Goal: Check status

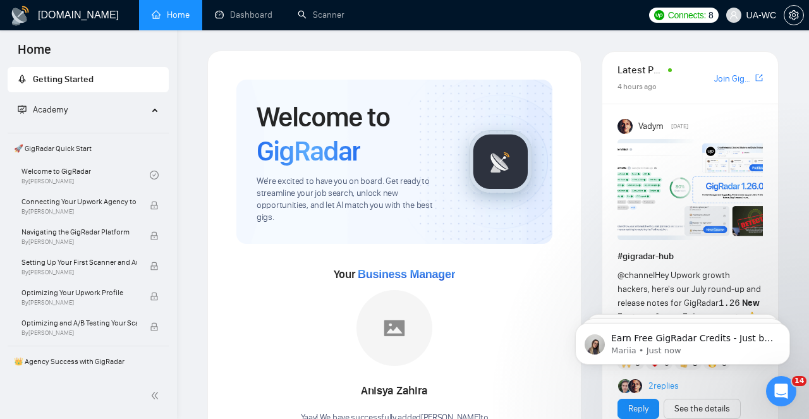
click at [781, 394] on icon "Open Intercom Messenger" at bounding box center [781, 391] width 21 height 21
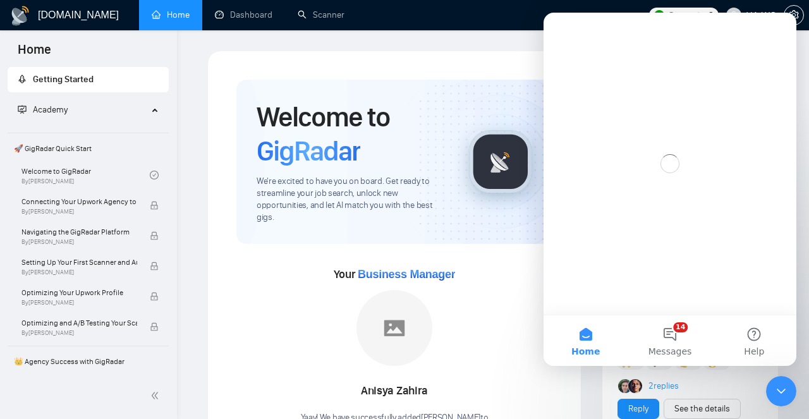
click at [781, 394] on icon "Close Intercom Messenger" at bounding box center [781, 391] width 15 height 15
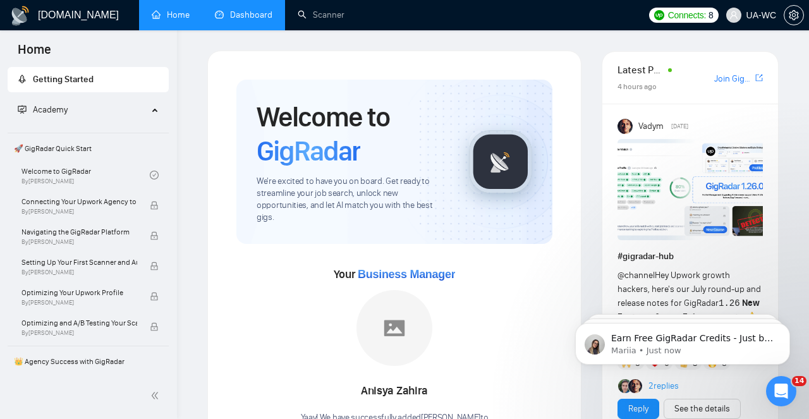
click at [247, 16] on link "Dashboard" at bounding box center [244, 14] width 58 height 11
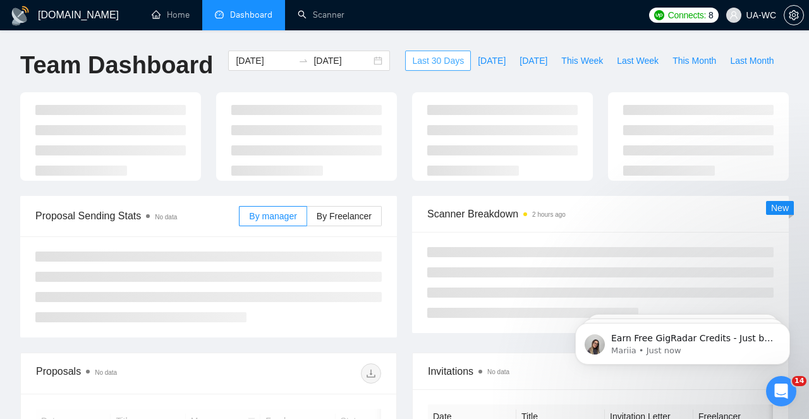
click at [425, 52] on button "Last 30 Days" at bounding box center [438, 61] width 66 height 20
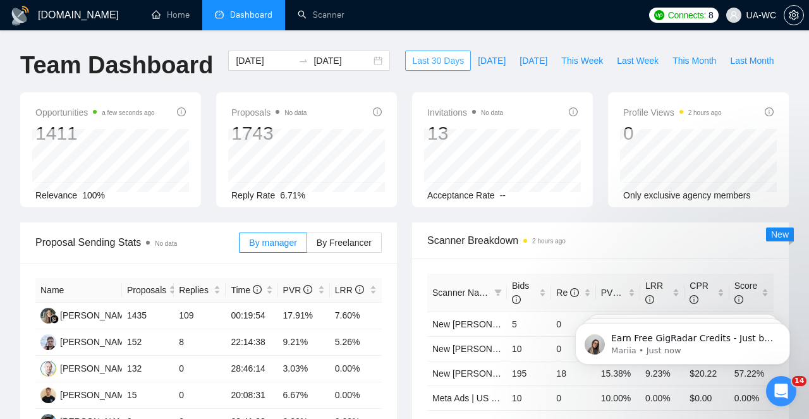
click at [433, 57] on span "Last 30 Days" at bounding box center [438, 61] width 52 height 14
click at [638, 61] on span "Last Week" at bounding box center [638, 61] width 42 height 14
type input "[DATE]"
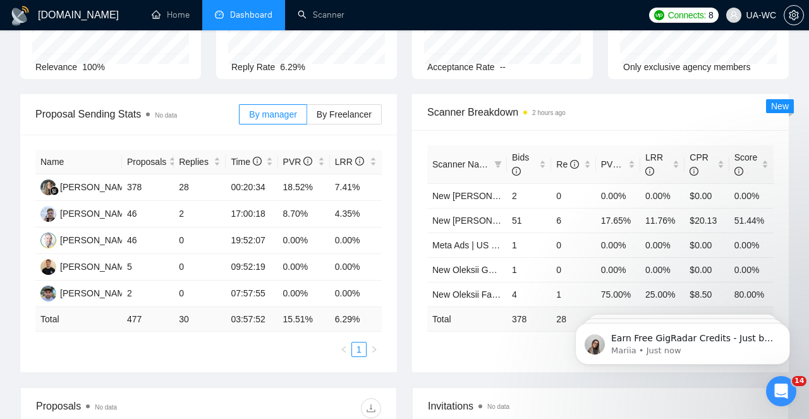
scroll to position [131, 0]
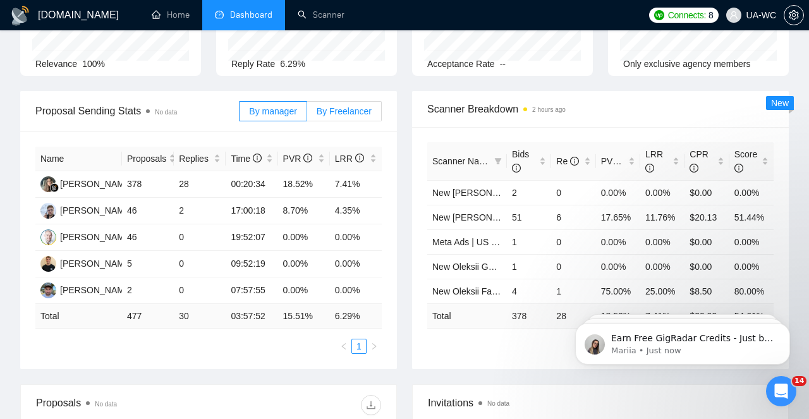
click at [361, 110] on span "By Freelancer" at bounding box center [344, 111] width 55 height 10
click at [307, 114] on input "By Freelancer" at bounding box center [307, 114] width 0 height 0
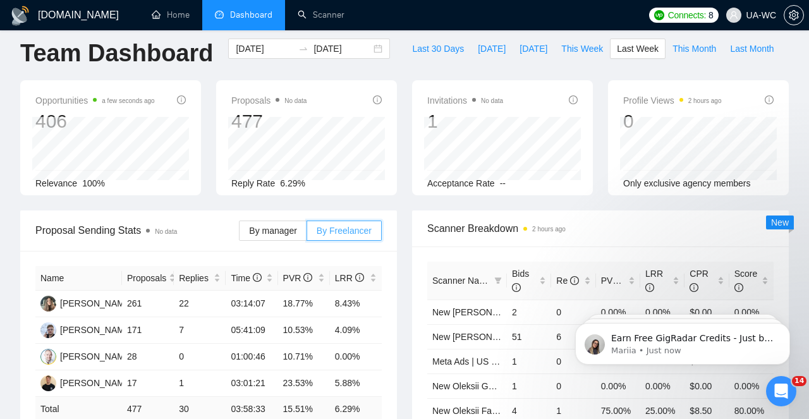
scroll to position [11, 0]
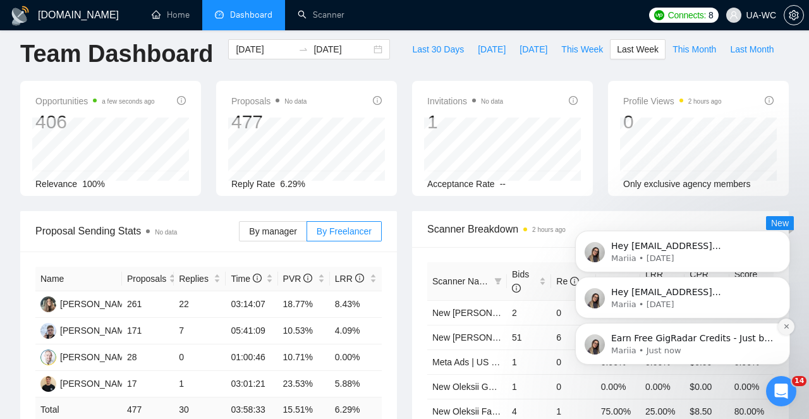
click at [790, 326] on button "Dismiss notification" at bounding box center [786, 327] width 16 height 16
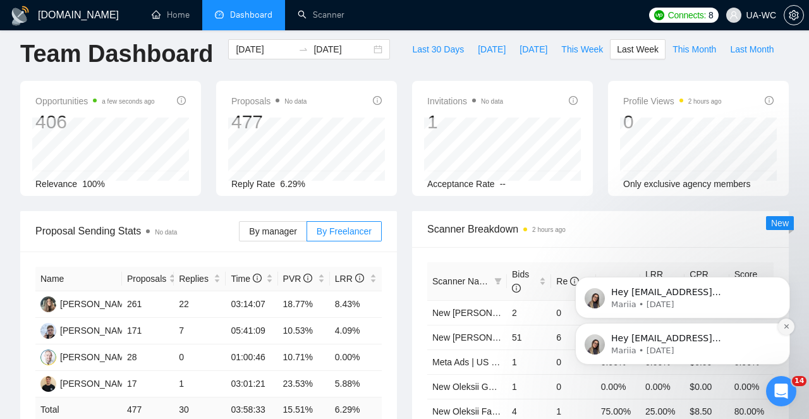
click at [786, 331] on button "Dismiss notification" at bounding box center [786, 327] width 16 height 16
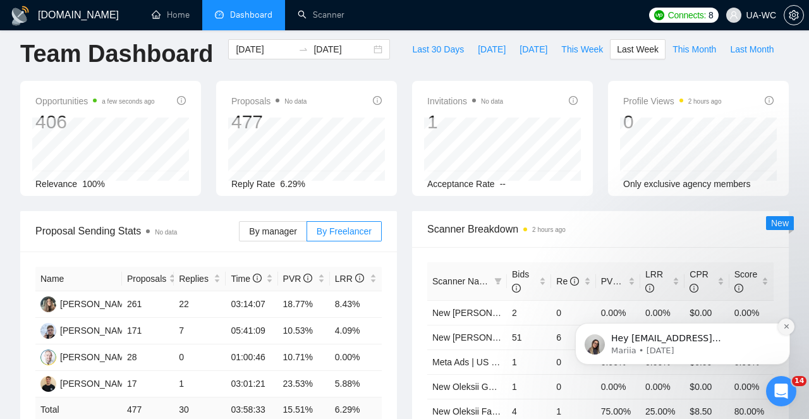
click at [783, 329] on icon "Dismiss notification" at bounding box center [786, 326] width 7 height 7
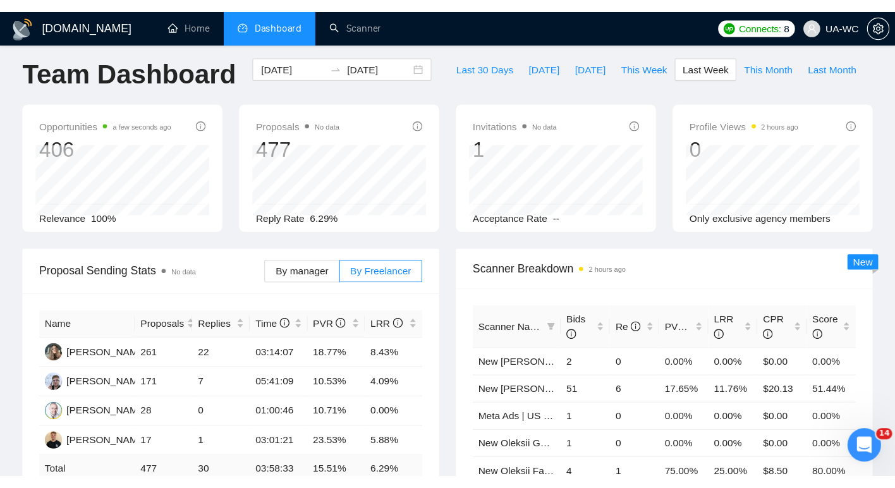
scroll to position [7, 0]
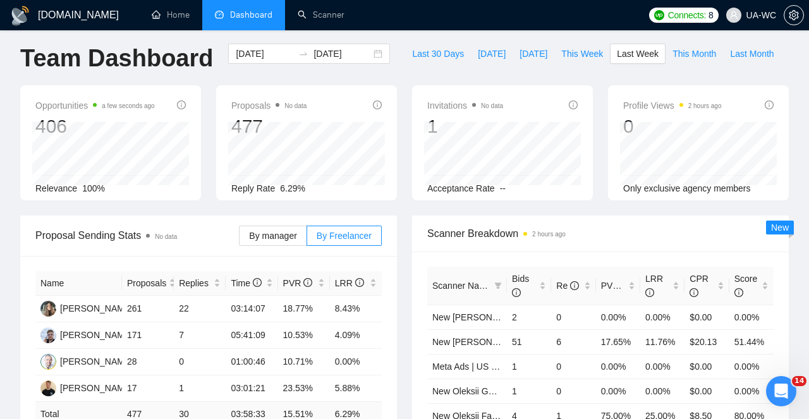
click at [785, 397] on icon "Open Intercom Messenger" at bounding box center [781, 391] width 21 height 21
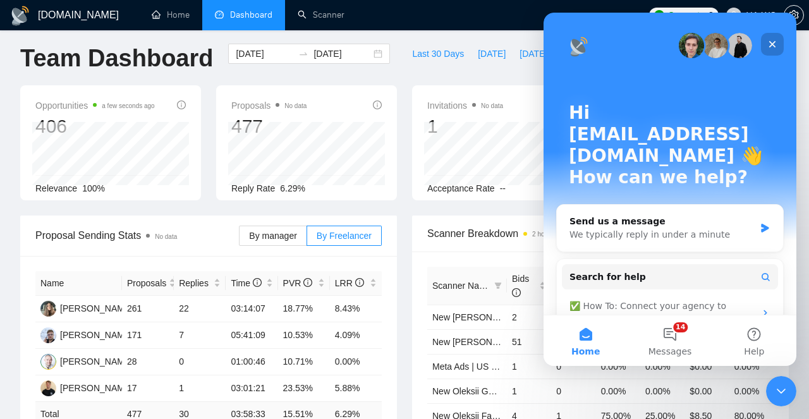
click at [769, 50] on div "Close" at bounding box center [772, 44] width 23 height 23
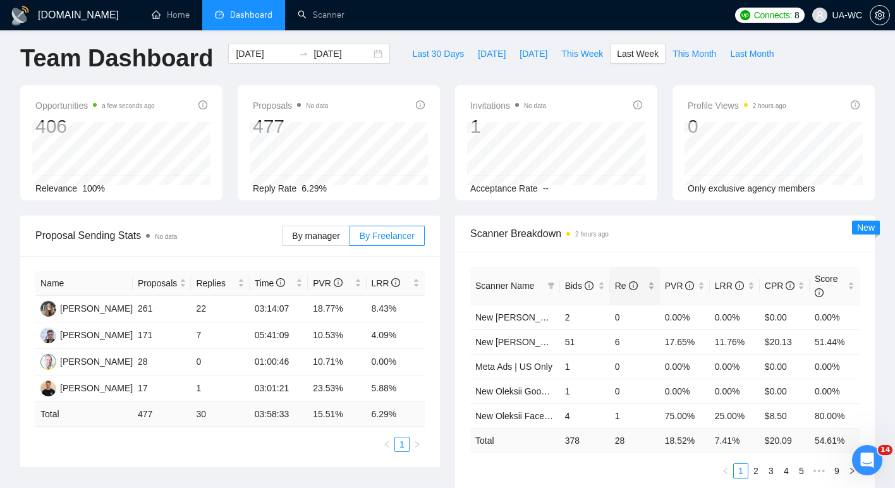
click at [619, 289] on span "Re" at bounding box center [626, 286] width 23 height 10
click at [651, 287] on div "Re" at bounding box center [635, 286] width 40 height 14
click at [370, 56] on div "[DATE] [DATE]" at bounding box center [309, 54] width 162 height 20
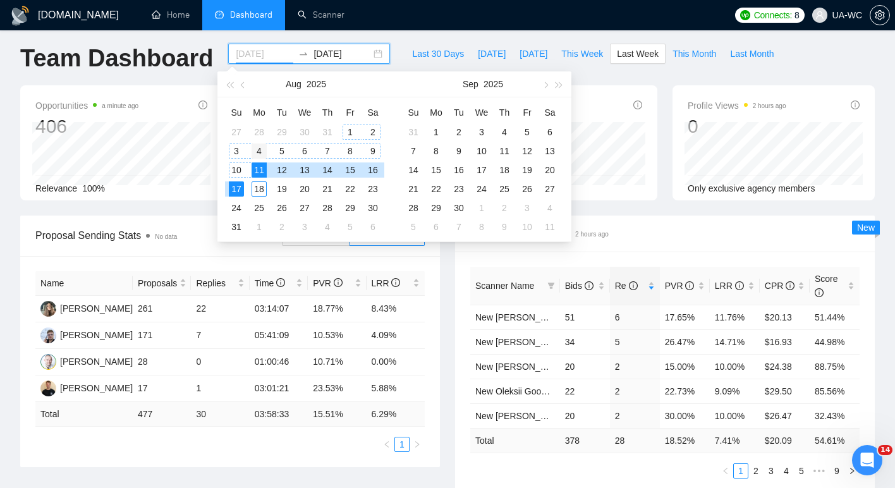
type input "[DATE]"
click at [258, 149] on div "4" at bounding box center [259, 150] width 15 height 15
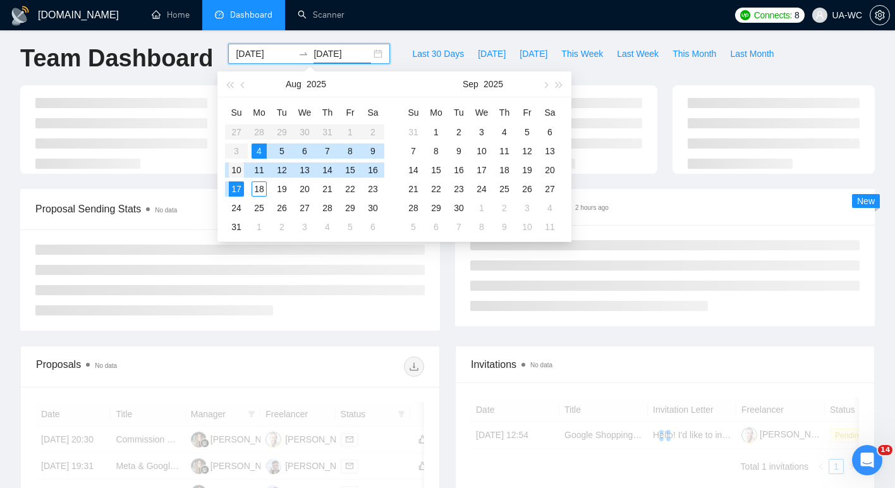
type input "[DATE]"
click at [238, 166] on div "10" at bounding box center [236, 169] width 15 height 15
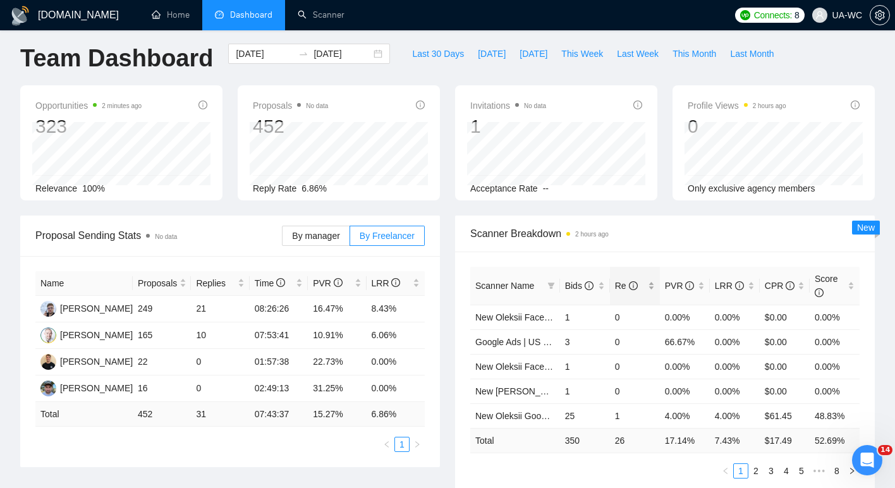
click at [645, 284] on div "Re" at bounding box center [635, 286] width 40 height 14
click at [651, 288] on div "Re" at bounding box center [635, 286] width 40 height 14
click at [600, 287] on div "Bids" at bounding box center [585, 286] width 40 height 14
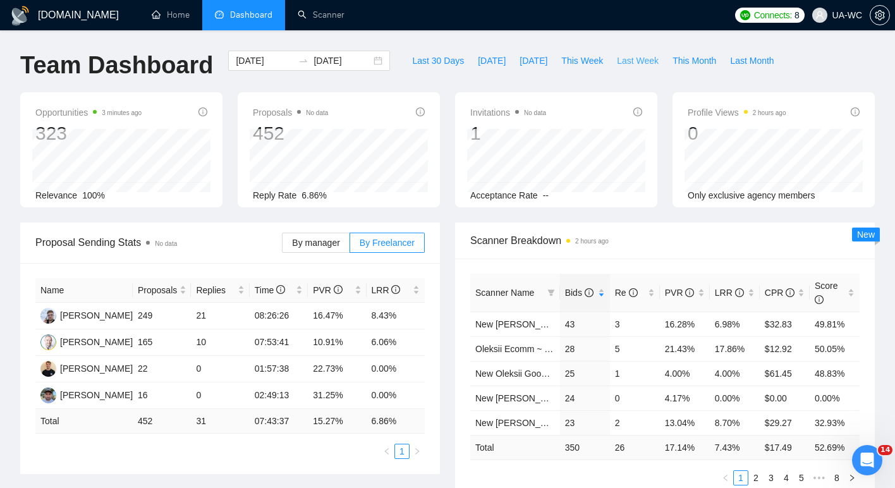
click at [649, 57] on span "Last Week" at bounding box center [638, 61] width 42 height 14
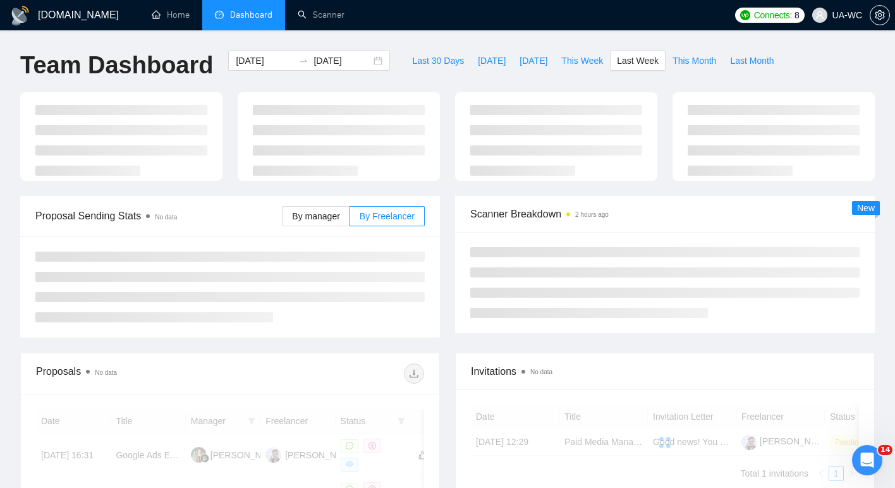
type input "[DATE]"
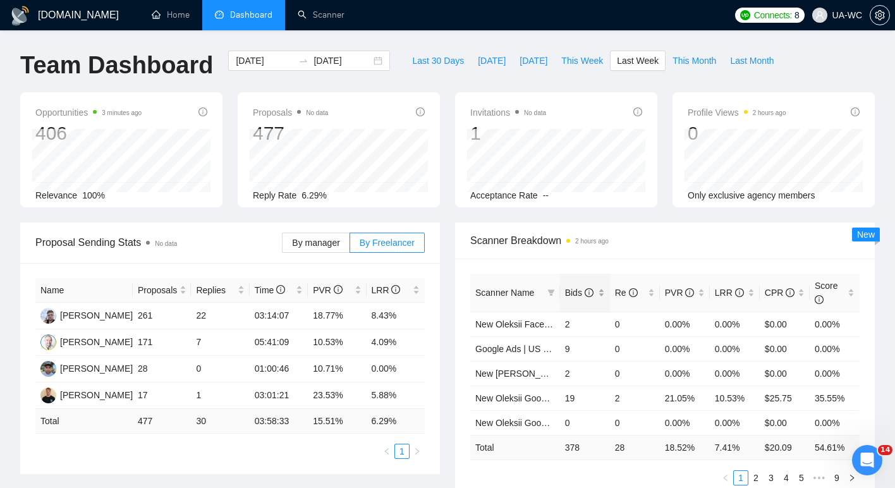
click at [601, 289] on div "Bids" at bounding box center [585, 293] width 40 height 14
